Goal: Connect with others: Connect with others

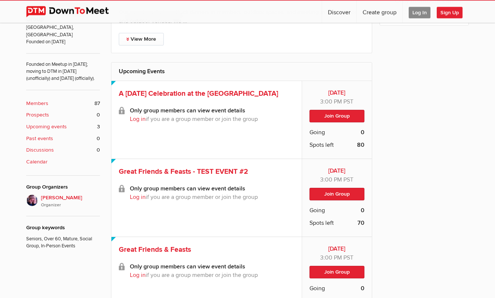
scroll to position [244, 0]
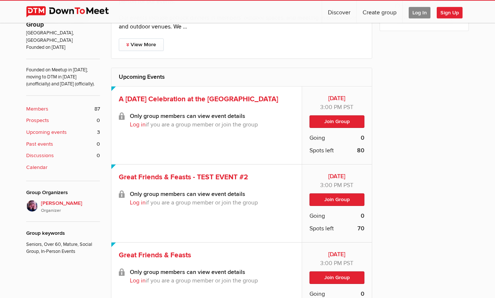
click at [416, 12] on span "Log In" at bounding box center [420, 12] width 22 height 11
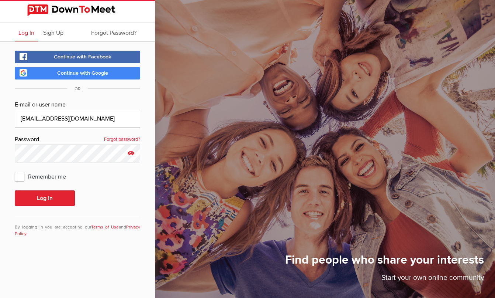
click at [131, 152] on icon at bounding box center [131, 152] width 11 height 17
click at [21, 175] on span "Remember me" at bounding box center [44, 175] width 59 height 13
click at [15, 169] on input "Remember me" at bounding box center [14, 169] width 0 height 0
checkbox input "true"
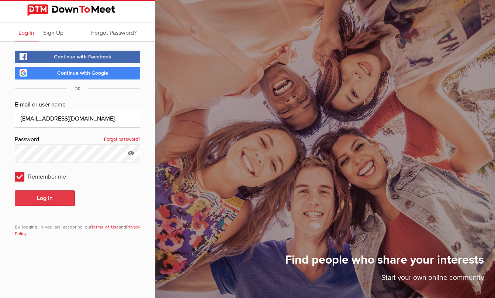
click at [47, 198] on button "Log In" at bounding box center [45, 198] width 60 height 16
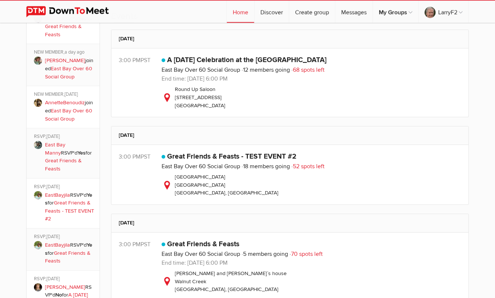
scroll to position [241, 0]
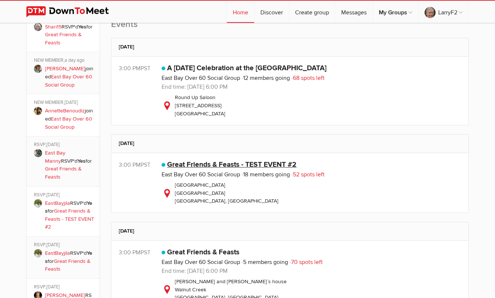
click at [203, 165] on link "Great Friends & Feasts - TEST EVENT #2" at bounding box center [232, 164] width 130 height 9
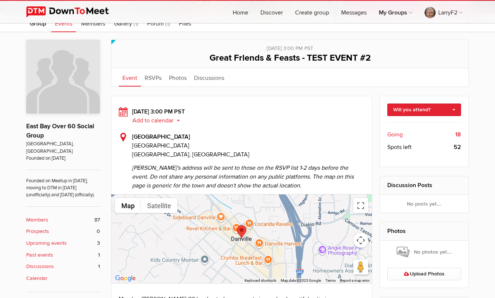
scroll to position [130, 0]
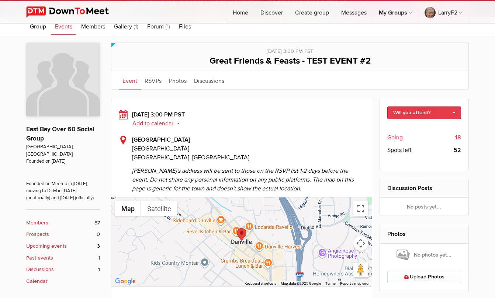
click at [448, 112] on link "Will you attend?" at bounding box center [425, 112] width 74 height 13
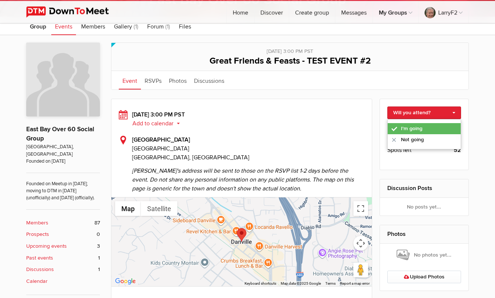
click at [411, 128] on link "I'm going" at bounding box center [424, 128] width 73 height 11
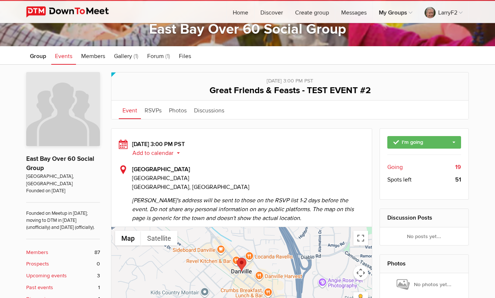
scroll to position [99, 0]
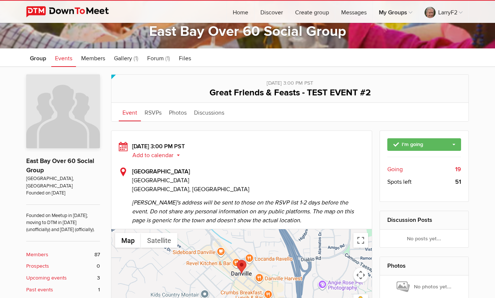
click at [65, 58] on span "Events" at bounding box center [63, 58] width 17 height 7
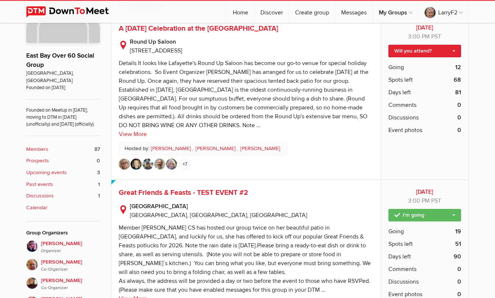
scroll to position [202, 0]
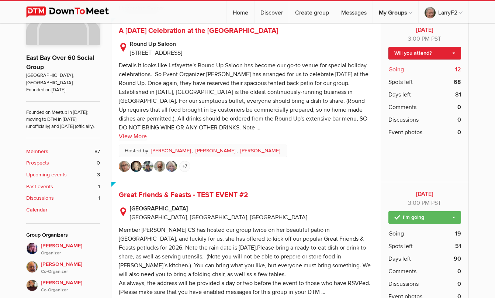
click at [395, 69] on span "Going" at bounding box center [397, 69] width 16 height 9
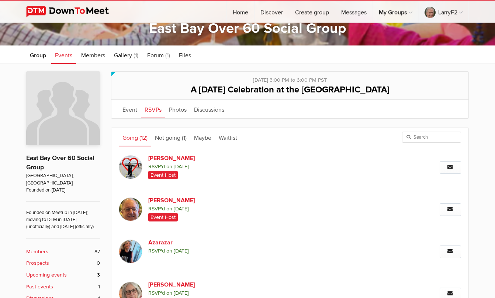
scroll to position [101, 0]
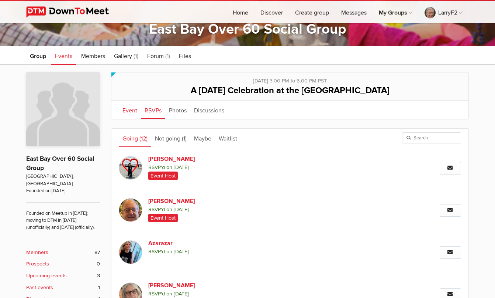
click at [132, 109] on link "Event" at bounding box center [130, 109] width 22 height 18
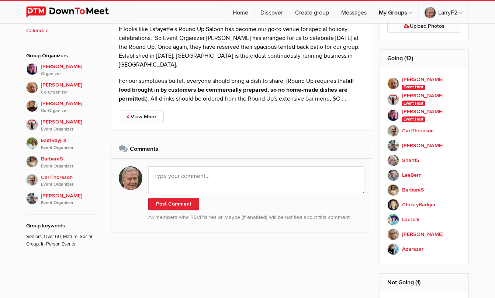
scroll to position [384, 0]
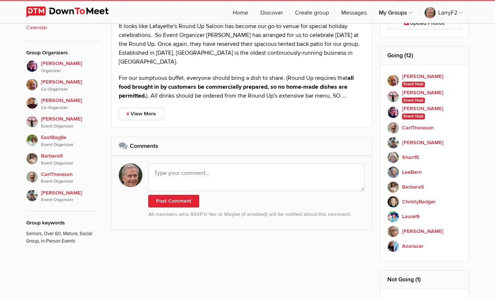
click at [494, 179] on div "Limited visibility event Event is listed, but non-members won't see details of …" at bounding box center [247, 66] width 495 height 568
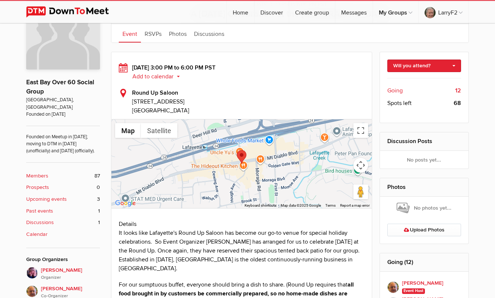
scroll to position [176, 0]
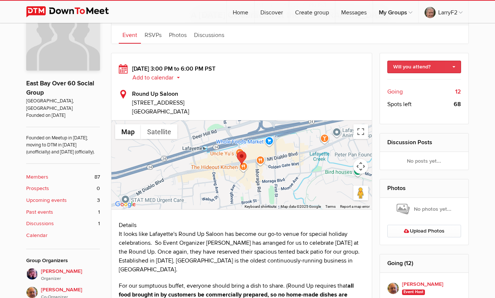
click at [427, 65] on link "Will you attend?" at bounding box center [425, 67] width 74 height 13
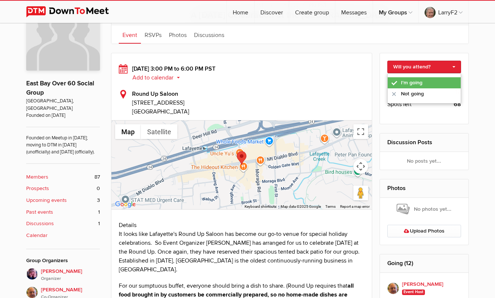
click at [413, 83] on link "I'm going" at bounding box center [424, 82] width 73 height 11
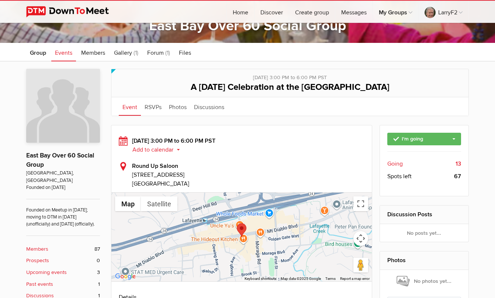
scroll to position [107, 0]
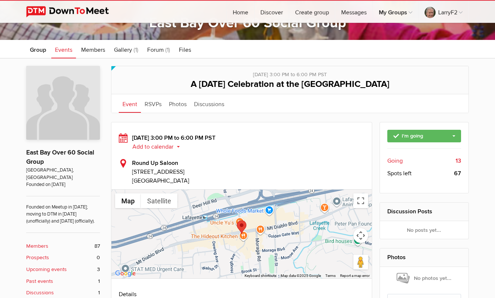
click at [41, 245] on b "Members" at bounding box center [37, 246] width 22 height 8
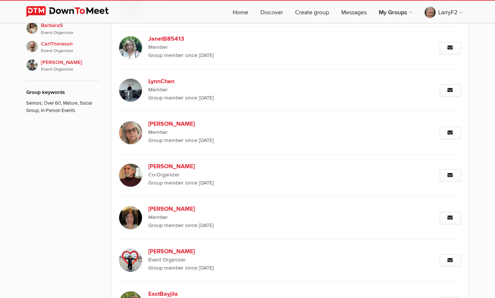
scroll to position [517, 0]
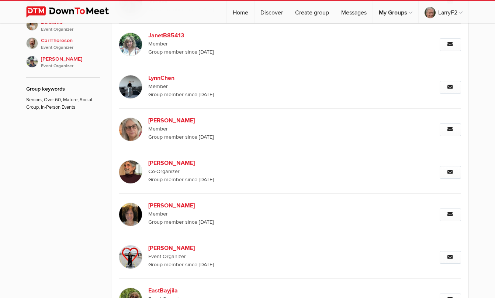
click at [134, 44] on img at bounding box center [131, 44] width 24 height 24
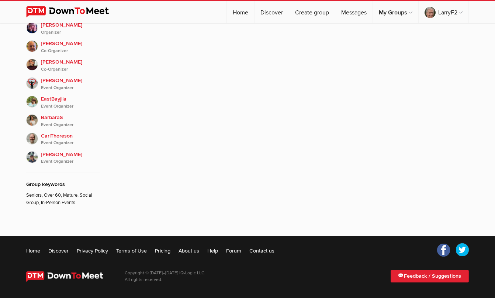
scroll to position [147, 0]
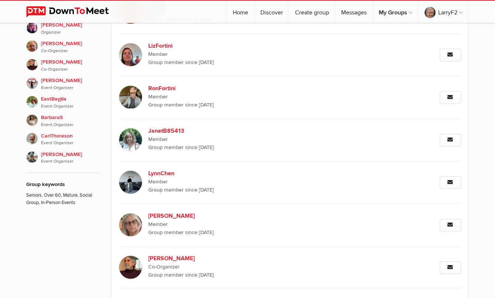
scroll to position [147, 0]
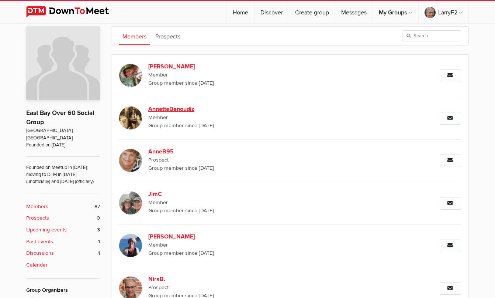
click at [167, 110] on b "AnnetteBenoudiz" at bounding box center [211, 108] width 126 height 9
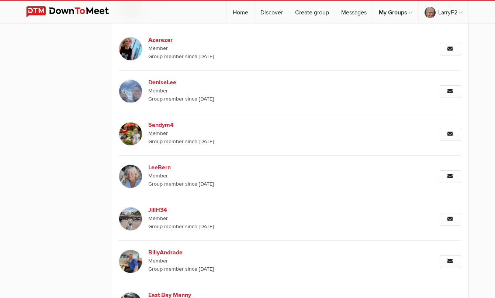
scroll to position [854, 0]
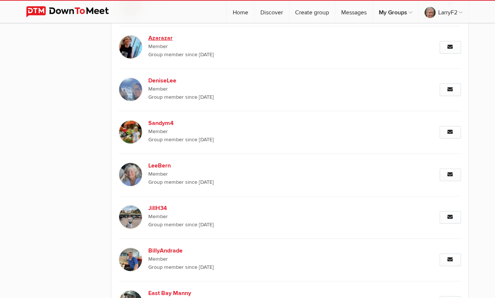
click at [131, 41] on img at bounding box center [131, 47] width 24 height 24
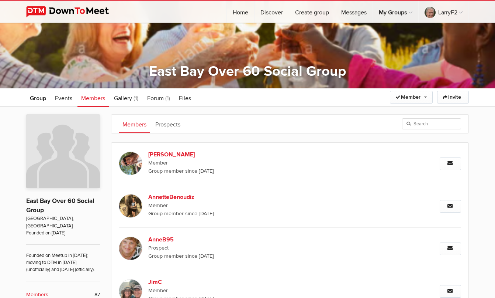
scroll to position [49, 0]
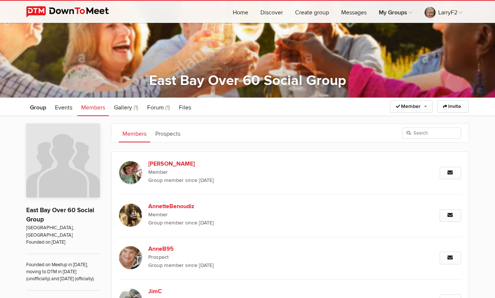
drag, startPoint x: 495, startPoint y: 27, endPoint x: 490, endPoint y: 11, distance: 16.2
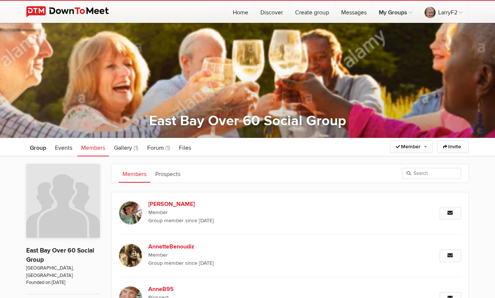
scroll to position [0, 0]
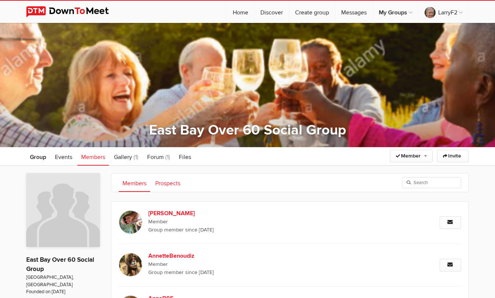
click at [168, 182] on link "Prospects" at bounding box center [168, 182] width 32 height 18
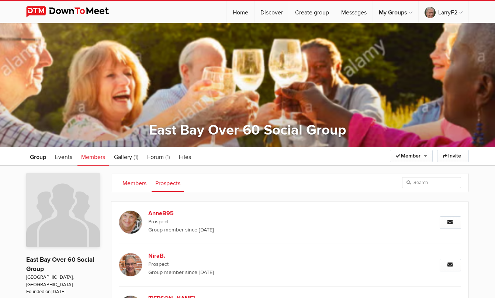
click at [130, 181] on link "Members" at bounding box center [134, 182] width 31 height 18
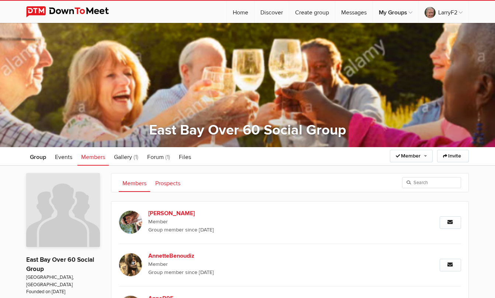
click at [167, 182] on link "Prospects" at bounding box center [168, 182] width 32 height 18
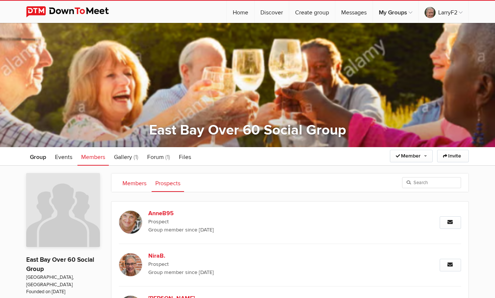
click at [136, 183] on link "Members" at bounding box center [134, 182] width 31 height 18
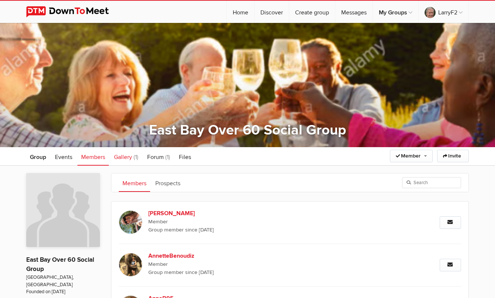
click at [125, 155] on span "Gallery" at bounding box center [123, 156] width 18 height 7
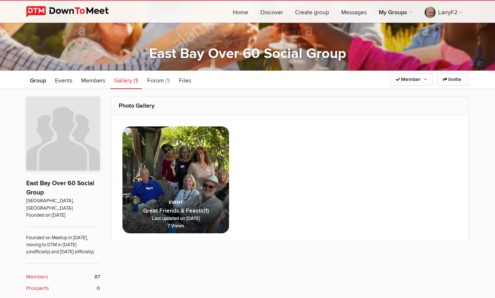
scroll to position [78, 0]
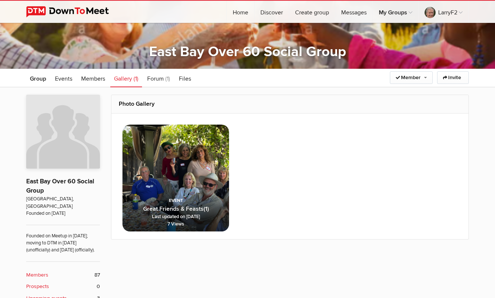
click at [174, 170] on img at bounding box center [176, 177] width 107 height 107
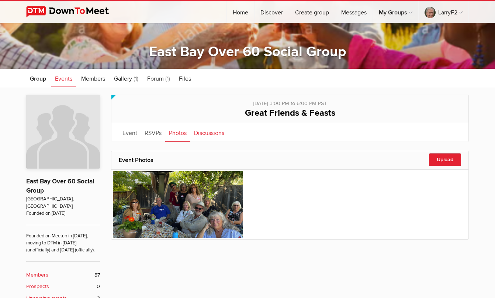
click at [208, 132] on link "Discussions" at bounding box center [210, 132] width 38 height 18
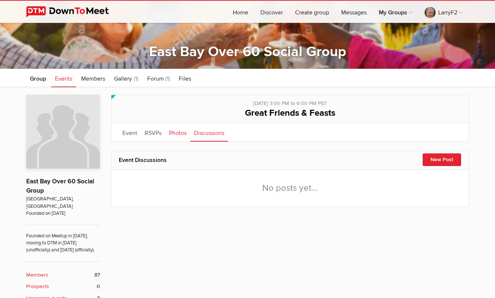
click at [175, 132] on link "Photos" at bounding box center [177, 132] width 25 height 18
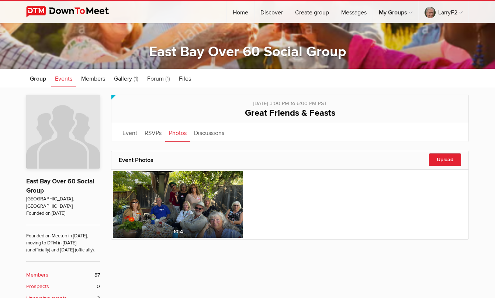
click at [151, 187] on img at bounding box center [178, 204] width 130 height 66
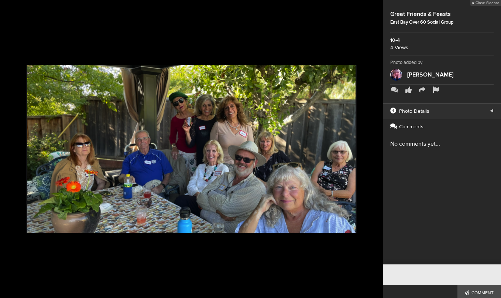
click at [8, 7] on div at bounding box center [191, 149] width 383 height 298
click at [470, 3] on link "Close Sidebar" at bounding box center [485, 3] width 31 height 6
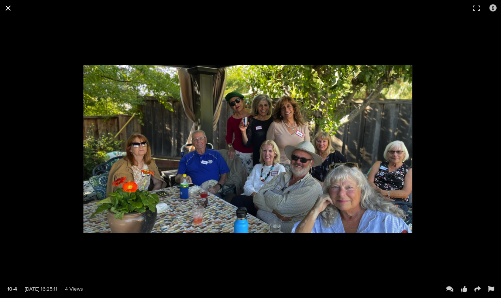
click at [8, 7] on button at bounding box center [8, 8] width 16 height 16
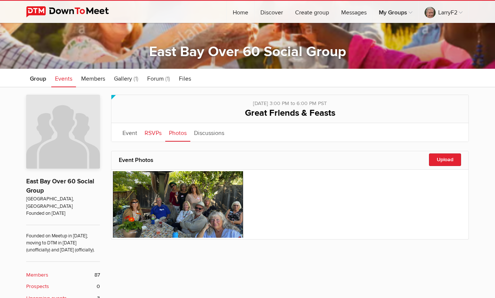
click at [151, 131] on link "RSVPs" at bounding box center [153, 132] width 24 height 18
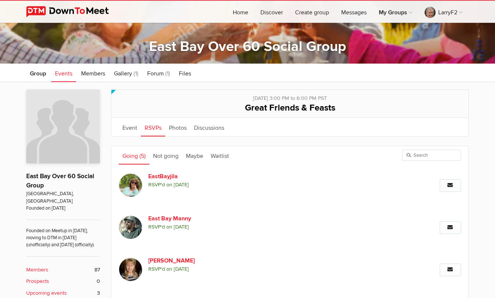
scroll to position [83, 0]
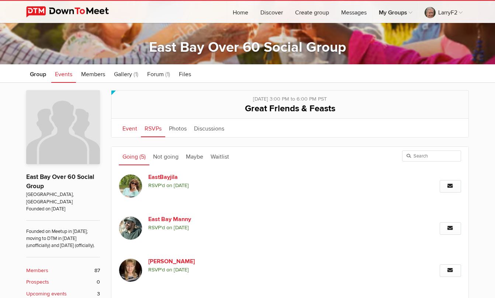
click at [129, 127] on link "Event" at bounding box center [130, 128] width 22 height 18
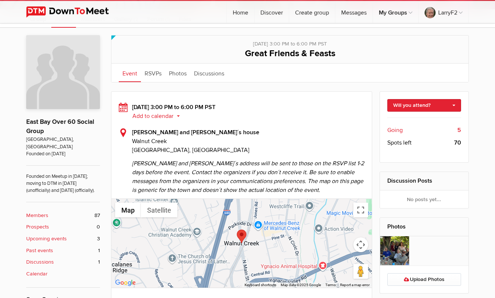
scroll to position [137, 0]
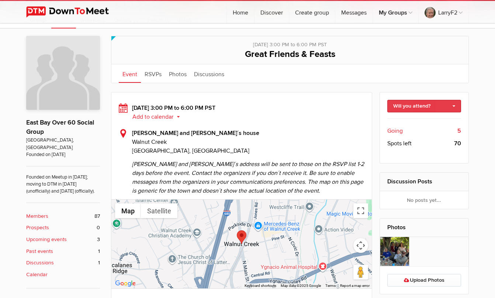
click at [438, 106] on link "Will you attend?" at bounding box center [425, 106] width 74 height 13
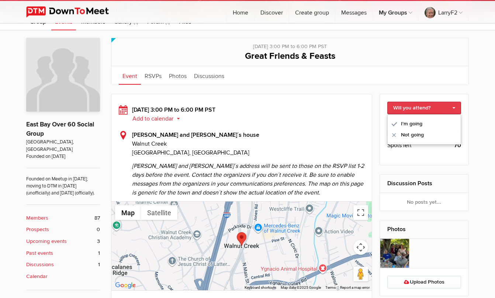
scroll to position [134, 0]
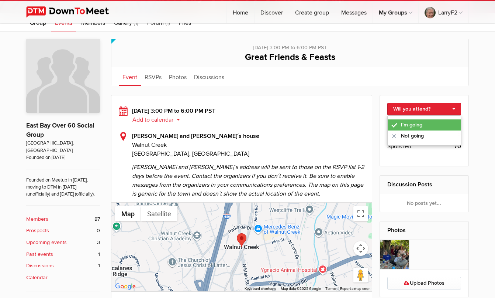
click at [408, 124] on link "I'm going" at bounding box center [424, 124] width 73 height 11
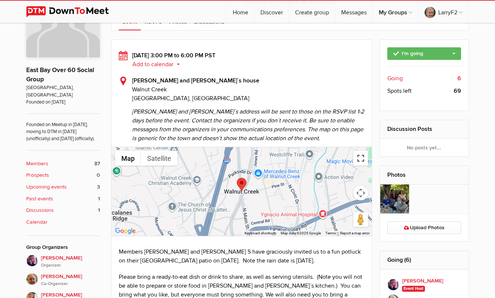
scroll to position [191, 0]
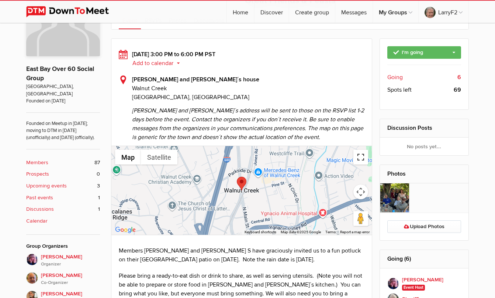
click at [363, 158] on button "Toggle fullscreen view" at bounding box center [361, 157] width 15 height 15
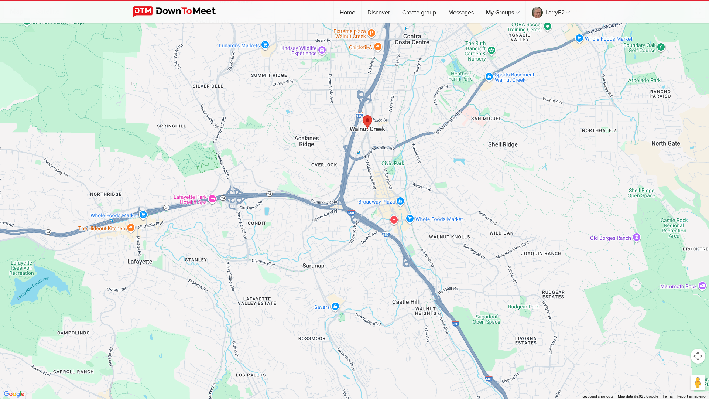
drag, startPoint x: 376, startPoint y: 349, endPoint x: 357, endPoint y: 246, distance: 105.4
click at [357, 246] on div at bounding box center [354, 199] width 709 height 399
click at [325, 286] on div at bounding box center [354, 199] width 709 height 399
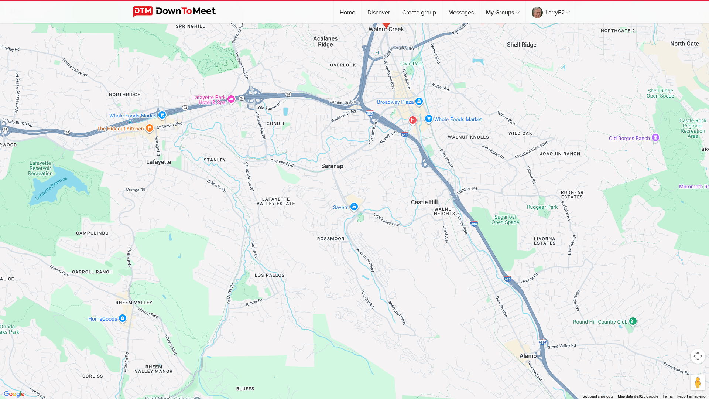
drag, startPoint x: 355, startPoint y: 244, endPoint x: 373, endPoint y: 145, distance: 101.3
click at [373, 145] on div at bounding box center [354, 199] width 709 height 399
click at [383, 174] on div at bounding box center [354, 199] width 709 height 399
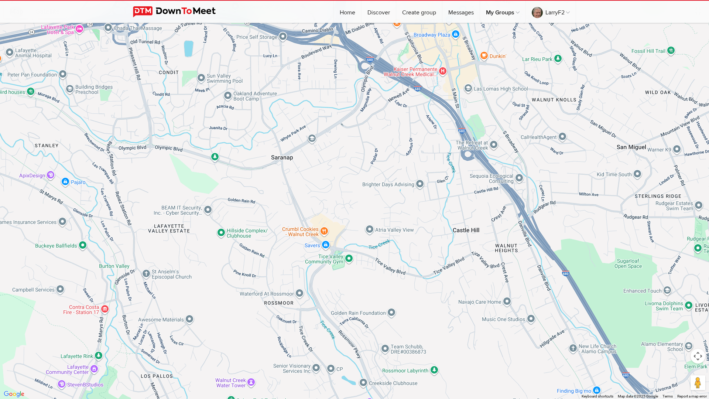
click at [405, 203] on div at bounding box center [354, 199] width 709 height 399
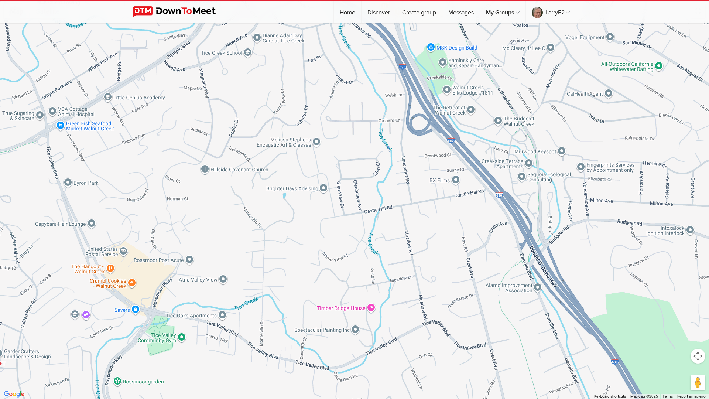
drag, startPoint x: 438, startPoint y: 198, endPoint x: 326, endPoint y: 216, distance: 113.7
click at [326, 216] on div at bounding box center [354, 199] width 709 height 399
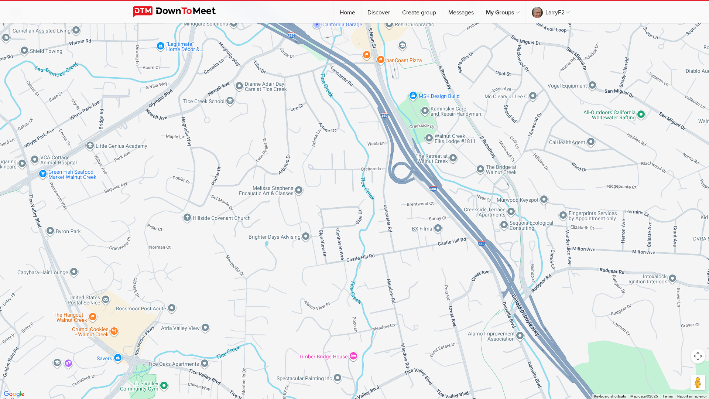
drag, startPoint x: 337, startPoint y: 86, endPoint x: 319, endPoint y: 136, distance: 52.3
click at [319, 136] on div at bounding box center [354, 199] width 709 height 399
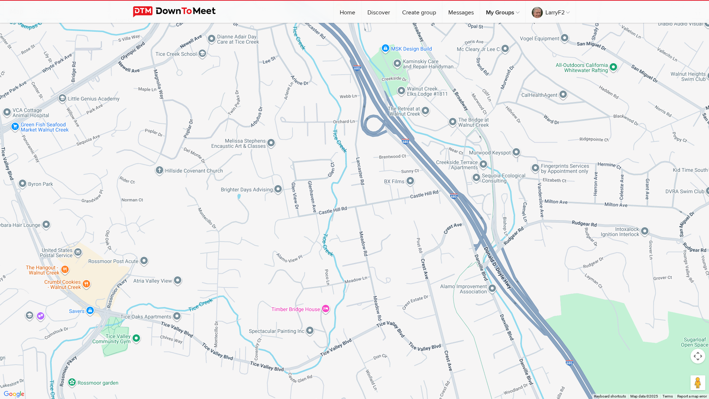
drag, startPoint x: 340, startPoint y: 163, endPoint x: 312, endPoint y: 116, distance: 54.8
click at [312, 116] on div at bounding box center [354, 199] width 709 height 399
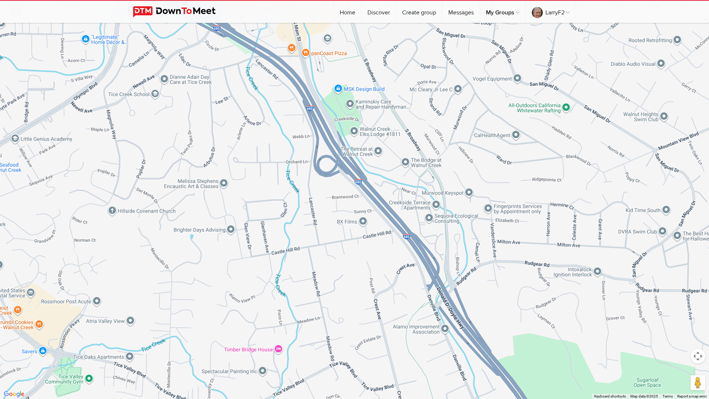
drag, startPoint x: 351, startPoint y: 209, endPoint x: 303, endPoint y: 248, distance: 61.9
click at [303, 248] on div at bounding box center [354, 199] width 709 height 399
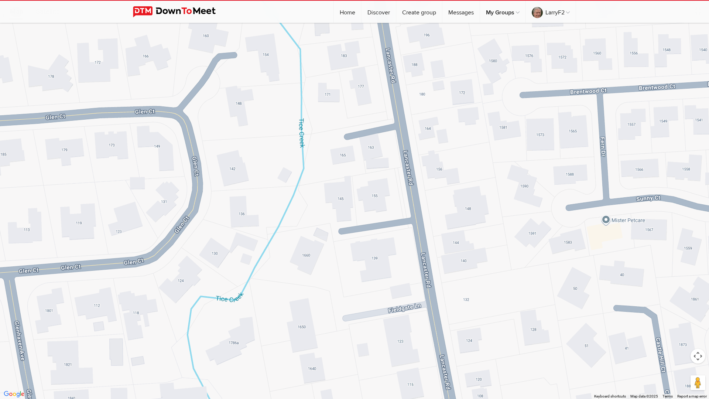
drag, startPoint x: 356, startPoint y: 158, endPoint x: 275, endPoint y: 282, distance: 147.7
click at [275, 282] on div at bounding box center [354, 199] width 709 height 399
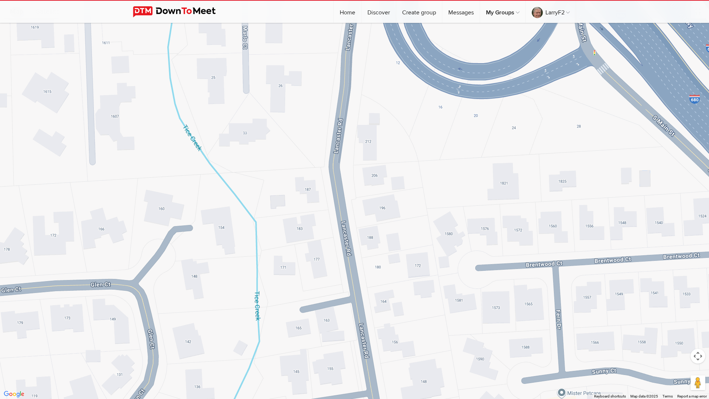
drag, startPoint x: 445, startPoint y: 133, endPoint x: 401, endPoint y: 305, distance: 177.6
click at [401, 297] on div at bounding box center [354, 199] width 709 height 399
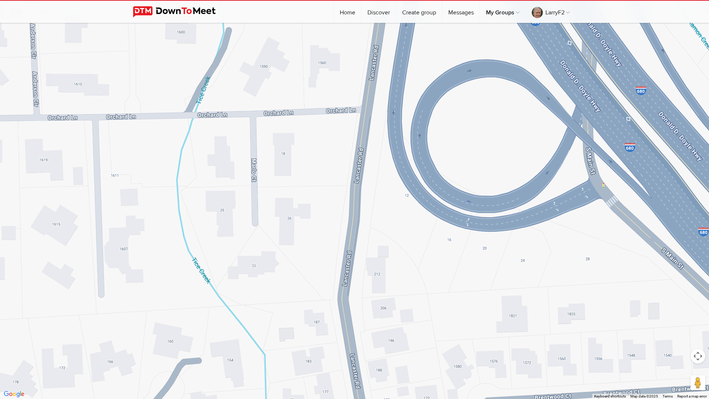
drag, startPoint x: 418, startPoint y: 192, endPoint x: 426, endPoint y: 326, distance: 134.3
click at [427, 297] on div at bounding box center [354, 199] width 709 height 399
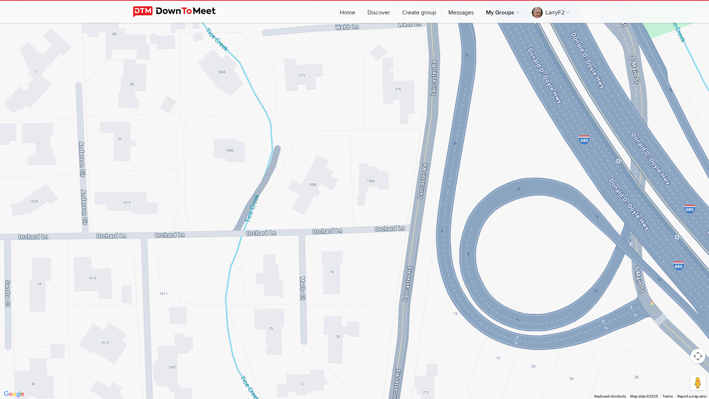
drag, startPoint x: 404, startPoint y: 209, endPoint x: 452, endPoint y: 327, distance: 128.3
click at [452, 297] on div at bounding box center [354, 199] width 709 height 399
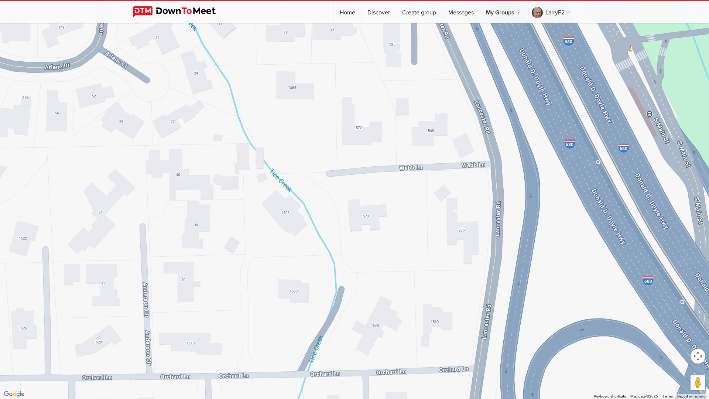
drag, startPoint x: 323, startPoint y: 123, endPoint x: 387, endPoint y: 264, distance: 154.7
click at [387, 264] on div at bounding box center [354, 199] width 709 height 399
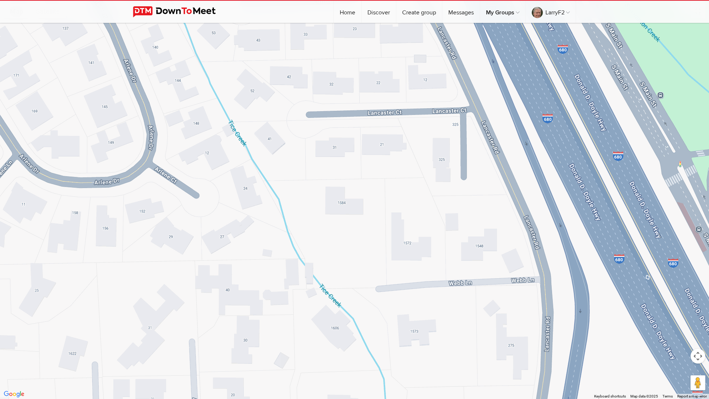
drag, startPoint x: 318, startPoint y: 102, endPoint x: 368, endPoint y: 218, distance: 127.0
click at [368, 218] on div at bounding box center [354, 199] width 709 height 399
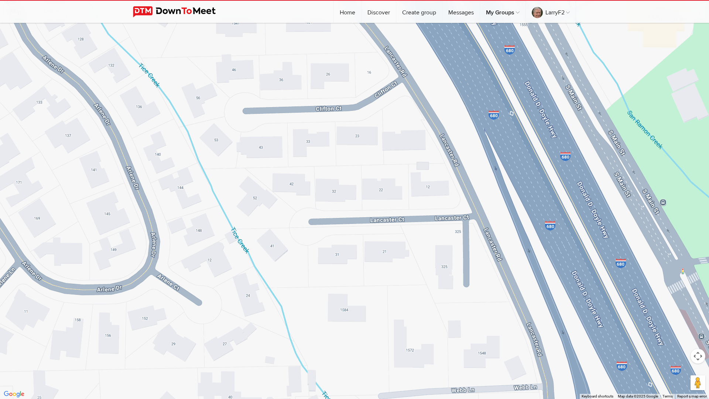
drag, startPoint x: 318, startPoint y: 35, endPoint x: 321, endPoint y: 142, distance: 107.1
click at [321, 142] on div at bounding box center [354, 199] width 709 height 399
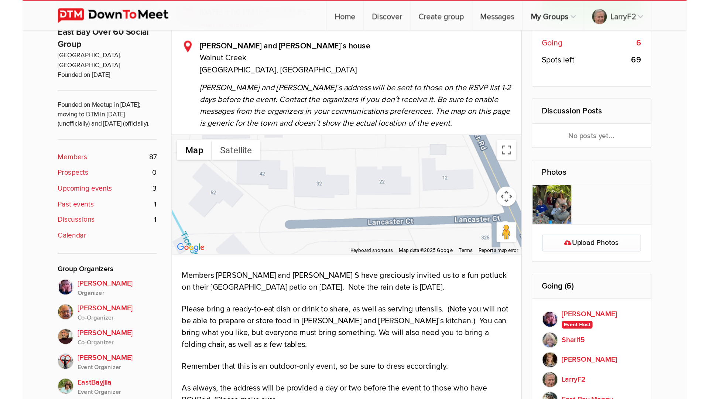
scroll to position [236, 0]
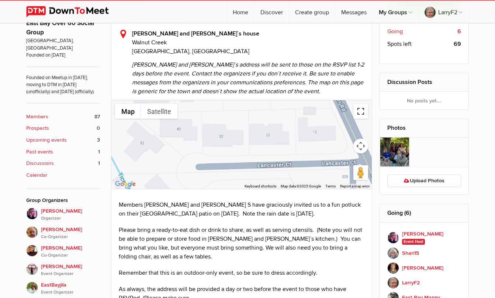
click at [360, 110] on button "Toggle fullscreen view" at bounding box center [361, 111] width 15 height 15
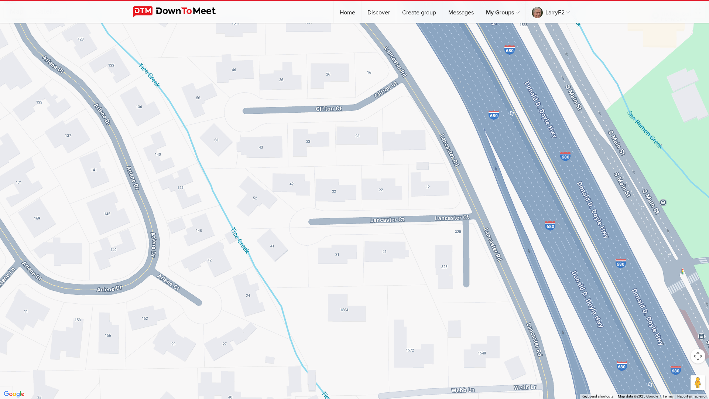
click at [338, 72] on div at bounding box center [354, 199] width 709 height 399
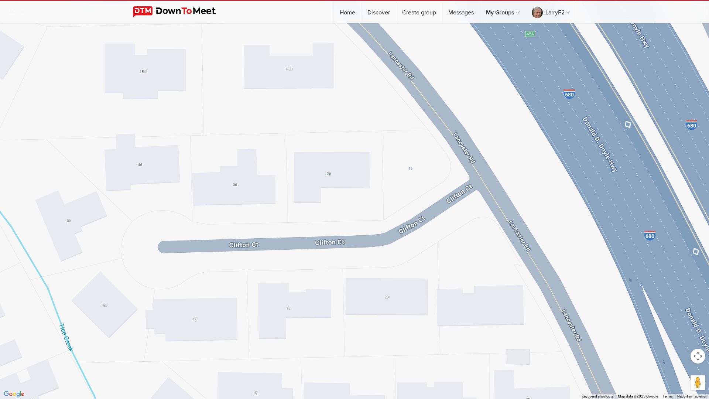
drag, startPoint x: 336, startPoint y: 54, endPoint x: 344, endPoint y: 134, distance: 80.2
click at [344, 134] on div at bounding box center [354, 199] width 709 height 399
click at [456, 51] on div at bounding box center [354, 199] width 709 height 399
click at [448, 34] on div at bounding box center [354, 199] width 709 height 399
drag, startPoint x: 447, startPoint y: 31, endPoint x: 441, endPoint y: 35, distance: 7.0
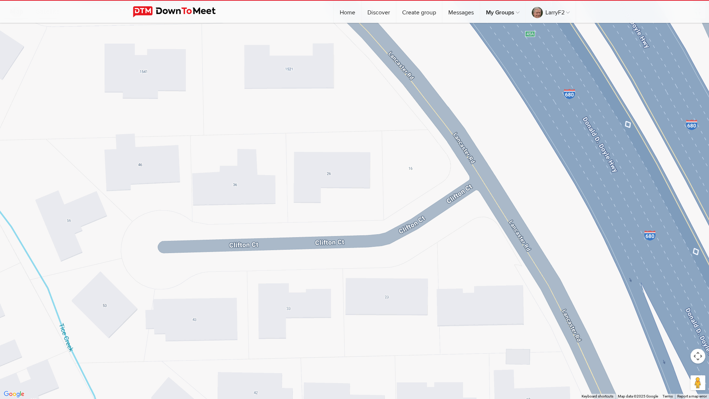
click at [446, 31] on div at bounding box center [354, 199] width 709 height 399
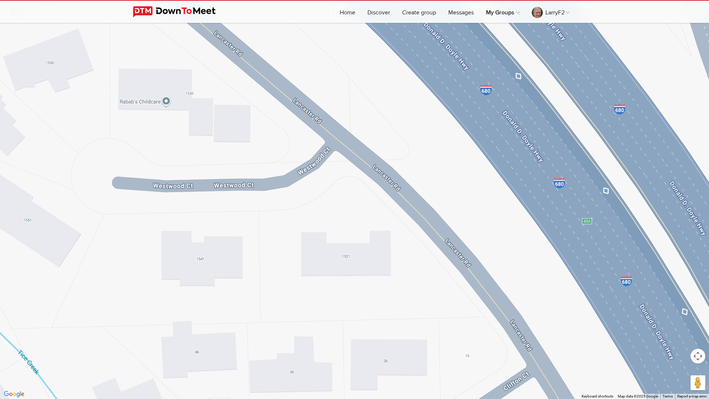
drag, startPoint x: 358, startPoint y: 81, endPoint x: 415, endPoint y: 268, distance: 195.6
click at [415, 268] on div at bounding box center [354, 199] width 709 height 399
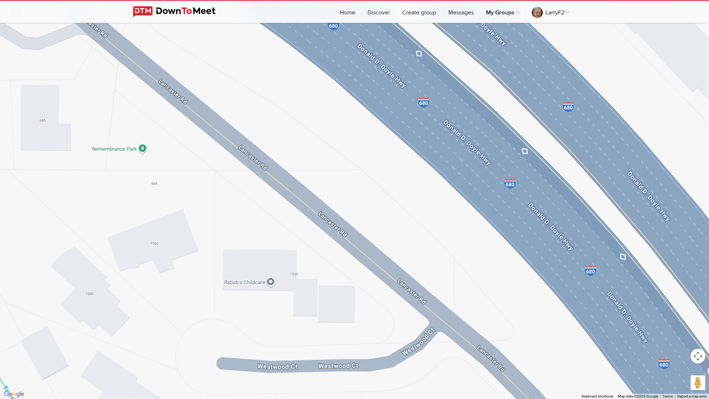
drag, startPoint x: 319, startPoint y: 23, endPoint x: 416, endPoint y: 193, distance: 195.8
click at [423, 203] on div at bounding box center [354, 199] width 709 height 399
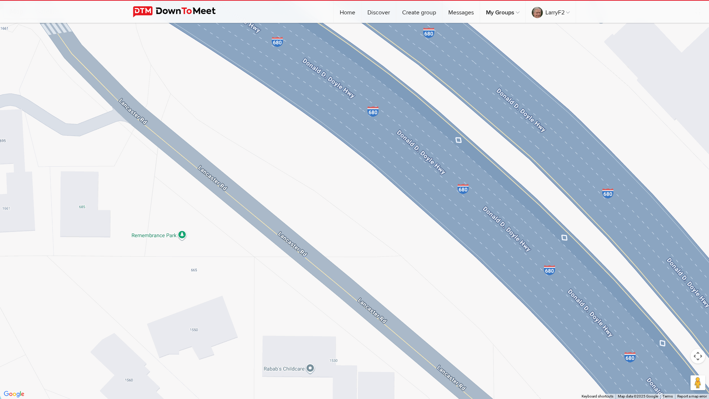
drag, startPoint x: 246, startPoint y: 64, endPoint x: 287, endPoint y: 154, distance: 98.8
click at [287, 154] on div at bounding box center [354, 199] width 709 height 399
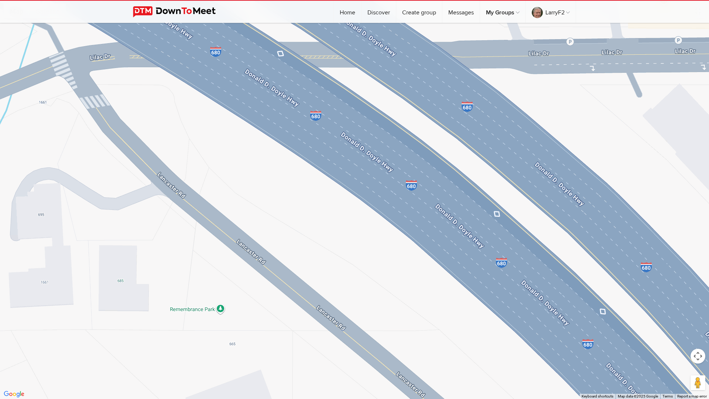
drag, startPoint x: 270, startPoint y: 132, endPoint x: 301, endPoint y: 194, distance: 69.3
click at [306, 198] on div at bounding box center [354, 199] width 709 height 399
click at [195, 121] on div at bounding box center [354, 199] width 709 height 399
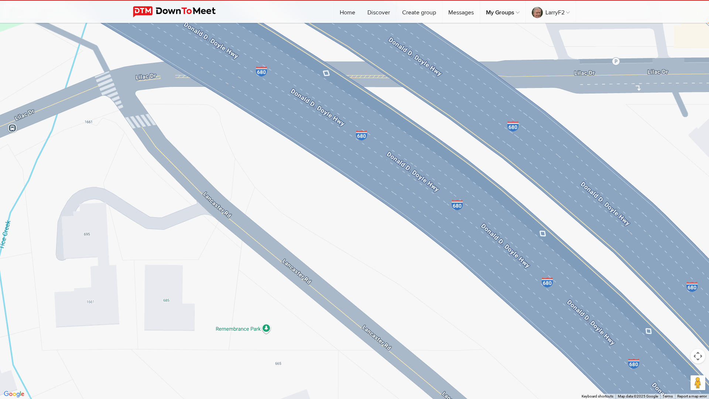
drag, startPoint x: 80, startPoint y: 30, endPoint x: 125, endPoint y: 50, distance: 49.1
click at [125, 50] on div at bounding box center [354, 199] width 709 height 399
click at [495, 12] on button "Toggle fullscreen view" at bounding box center [697, 11] width 15 height 15
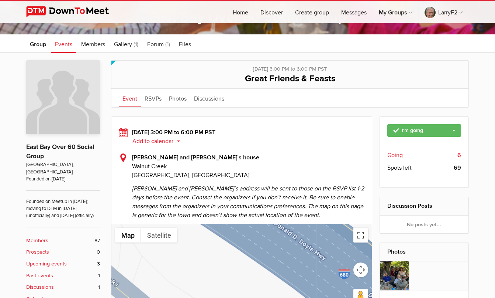
scroll to position [110, 0]
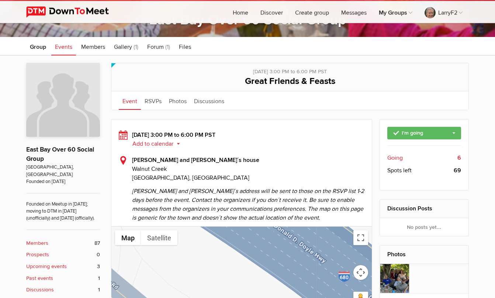
click at [396, 157] on span "Going" at bounding box center [396, 157] width 16 height 9
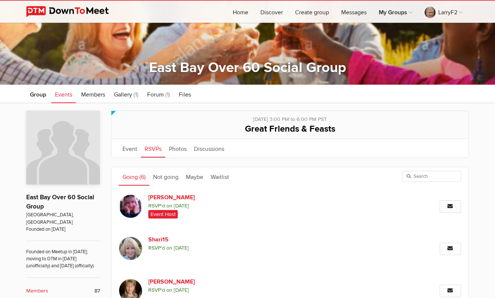
scroll to position [59, 0]
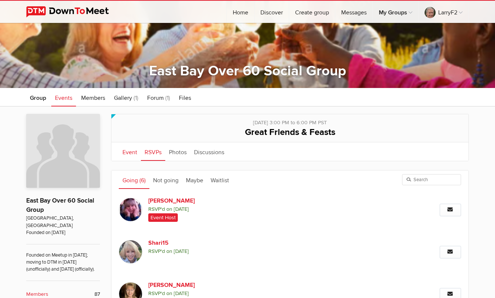
click at [131, 151] on link "Event" at bounding box center [130, 151] width 22 height 18
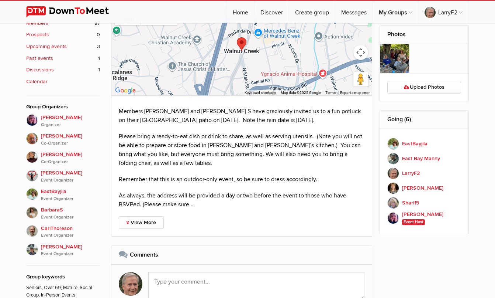
scroll to position [331, 0]
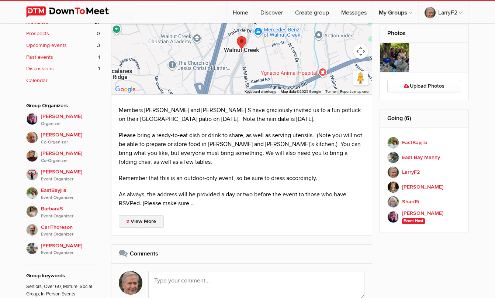
click at [131, 219] on link "View More" at bounding box center [141, 221] width 45 height 13
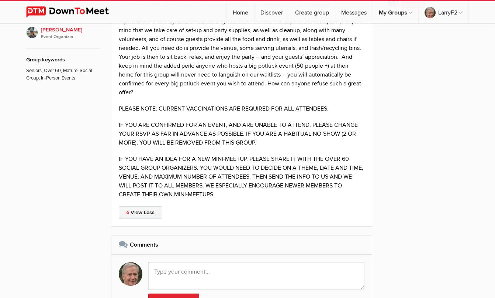
scroll to position [547, 0]
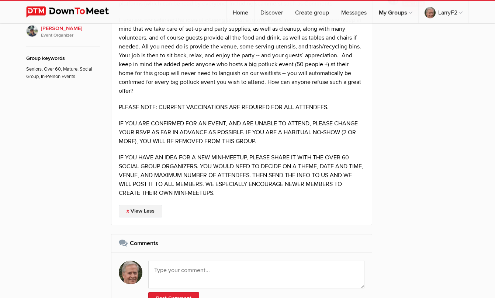
click at [138, 210] on link "View Less" at bounding box center [141, 211] width 44 height 13
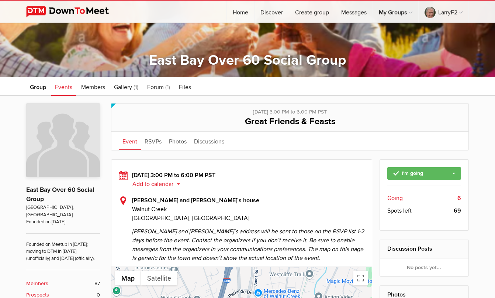
scroll to position [69, 0]
click at [89, 87] on span "Members" at bounding box center [93, 87] width 24 height 7
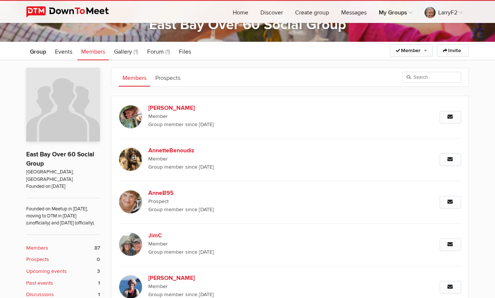
scroll to position [117, 0]
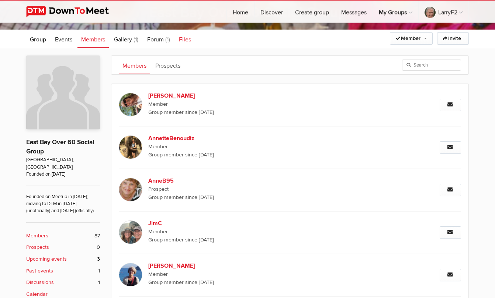
click at [186, 38] on span "Files" at bounding box center [185, 39] width 12 height 7
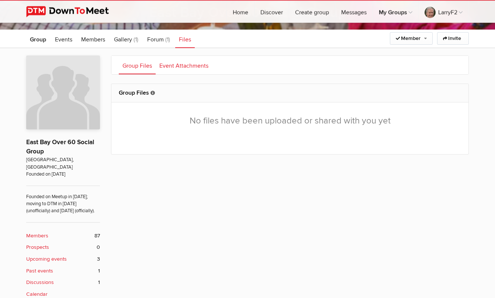
click at [174, 65] on link "Event Attachments" at bounding box center [184, 65] width 56 height 18
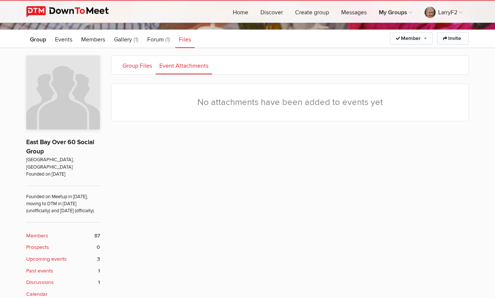
click at [139, 64] on link "Group Files" at bounding box center [137, 65] width 37 height 18
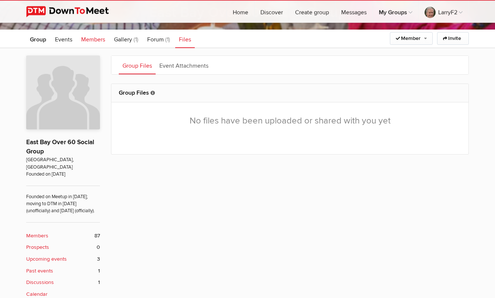
click at [97, 40] on span "Members" at bounding box center [93, 39] width 24 height 7
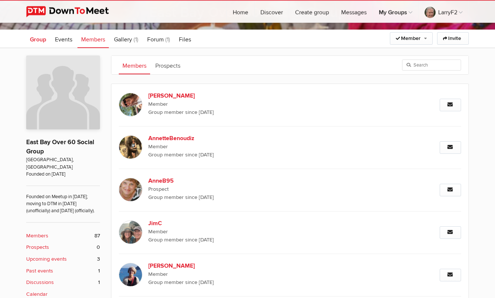
click at [39, 37] on span "Group" at bounding box center [38, 39] width 16 height 7
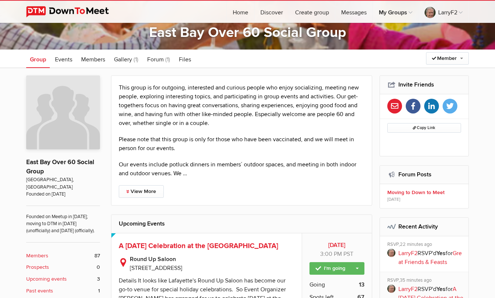
scroll to position [94, 0]
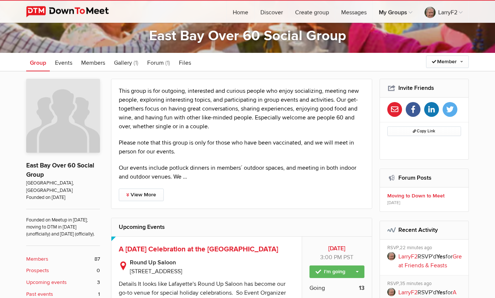
click at [42, 258] on b "Members" at bounding box center [37, 259] width 22 height 8
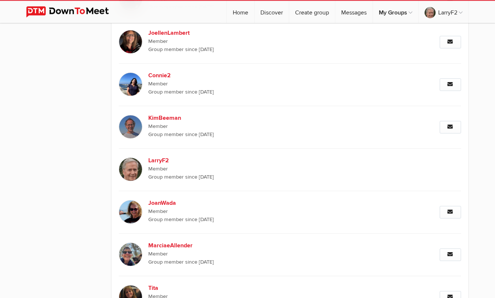
scroll to position [1467, 0]
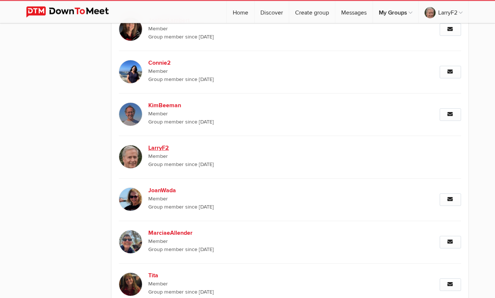
click at [127, 152] on img at bounding box center [131, 157] width 24 height 24
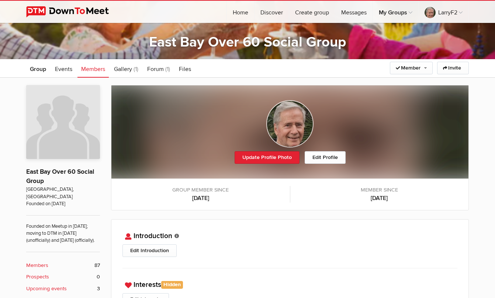
scroll to position [87, 0]
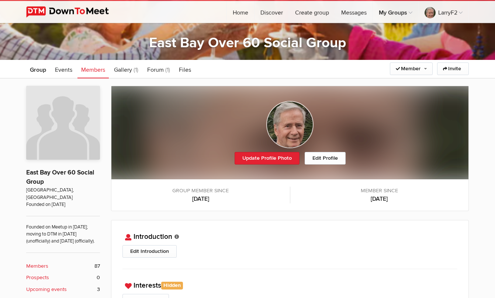
click at [92, 69] on span "Members" at bounding box center [93, 69] width 24 height 7
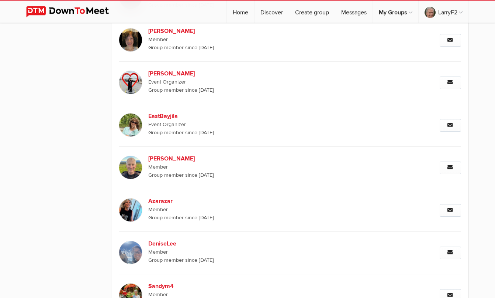
scroll to position [701, 0]
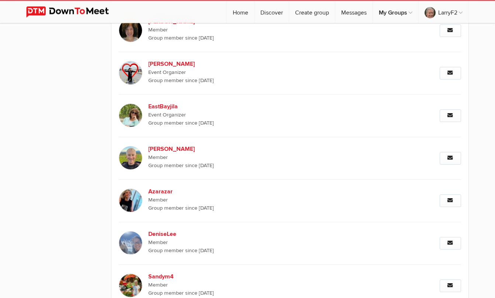
click at [127, 191] on img at bounding box center [131, 200] width 24 height 24
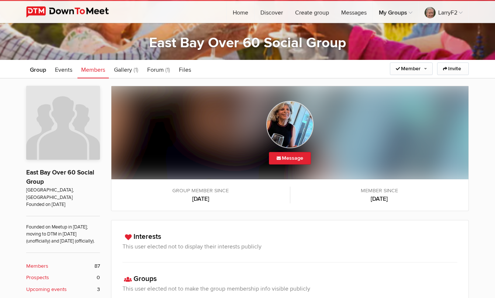
scroll to position [83, 0]
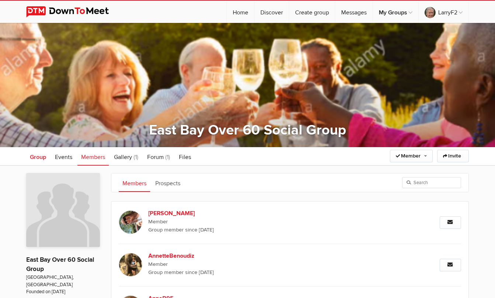
click at [41, 157] on span "Group" at bounding box center [38, 156] width 16 height 7
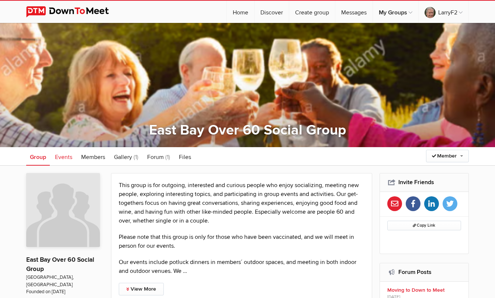
click at [66, 155] on span "Events" at bounding box center [63, 156] width 17 height 7
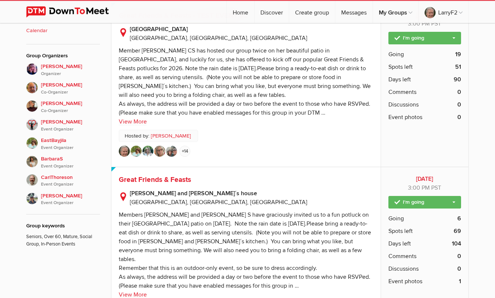
scroll to position [376, 0]
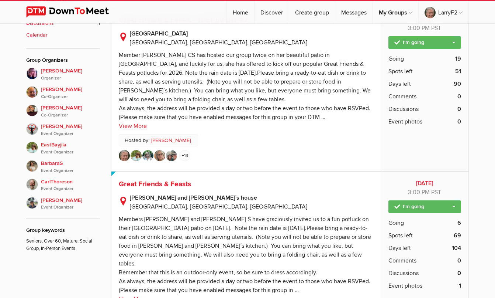
drag, startPoint x: 495, startPoint y: 130, endPoint x: 495, endPoint y: 120, distance: 10.3
click at [495, 120] on div "All events Upcoming Past Calendar [GEOGRAPHIC_DATA] Upcoming Events [DATE] [DAT…" at bounding box center [247, 159] width 495 height 741
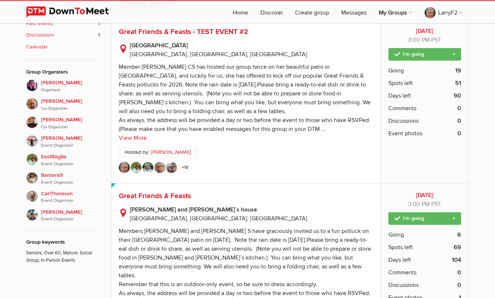
scroll to position [363, 0]
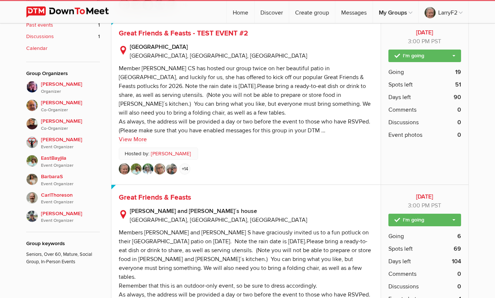
drag, startPoint x: 495, startPoint y: 173, endPoint x: 495, endPoint y: 177, distance: 3.7
click at [495, 177] on div "All events Upcoming Past Calendar [GEOGRAPHIC_DATA] Upcoming Events [DATE] [DAT…" at bounding box center [247, 172] width 495 height 741
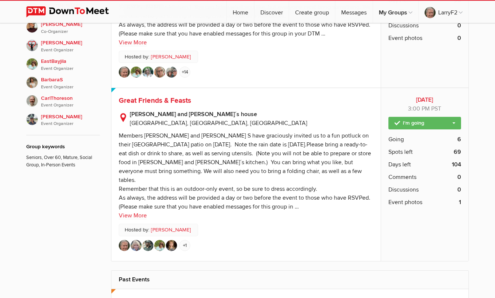
scroll to position [458, 0]
